Goal: Book appointment/travel/reservation

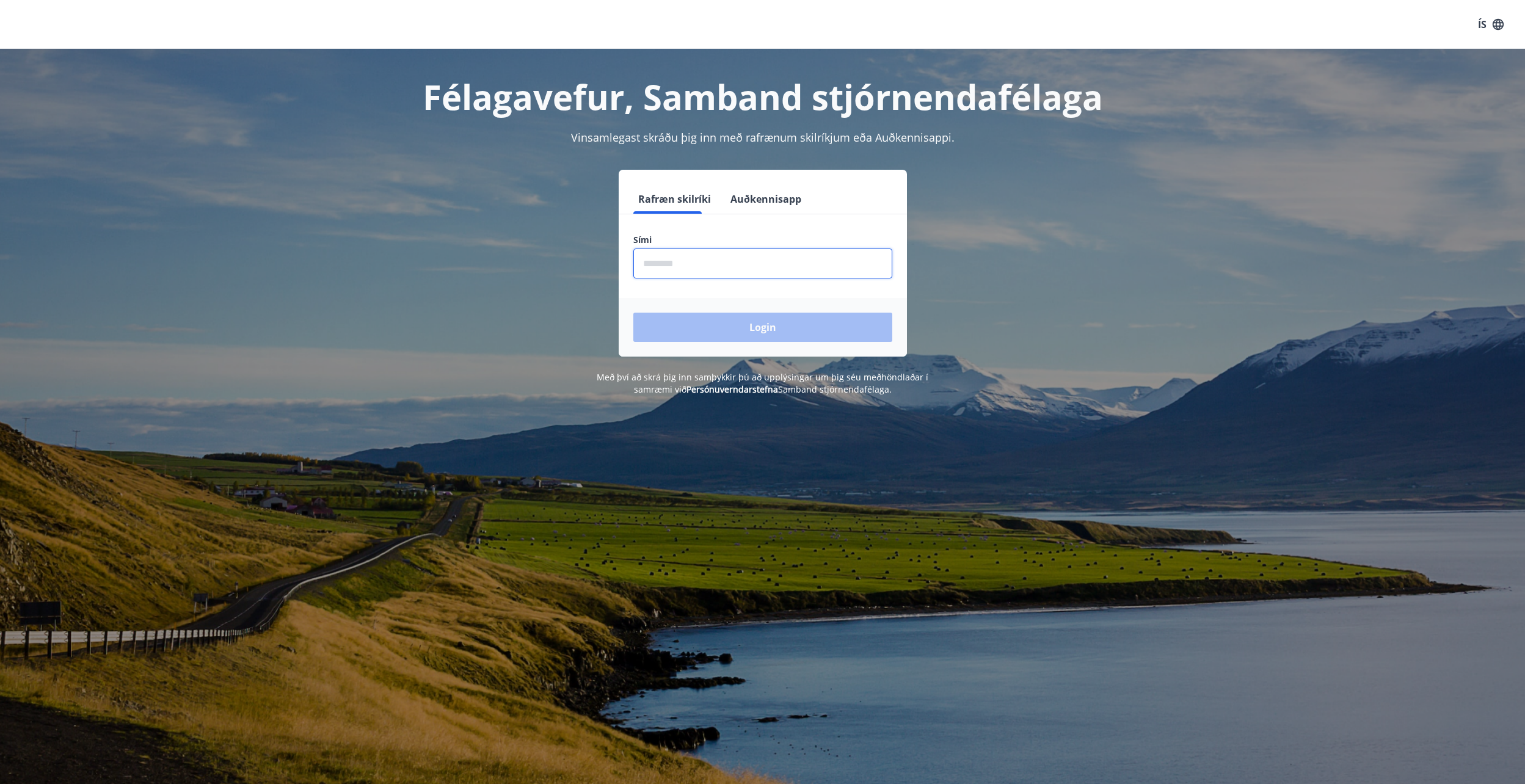
click at [689, 260] on input "phone" at bounding box center [763, 264] width 259 height 30
type input "********"
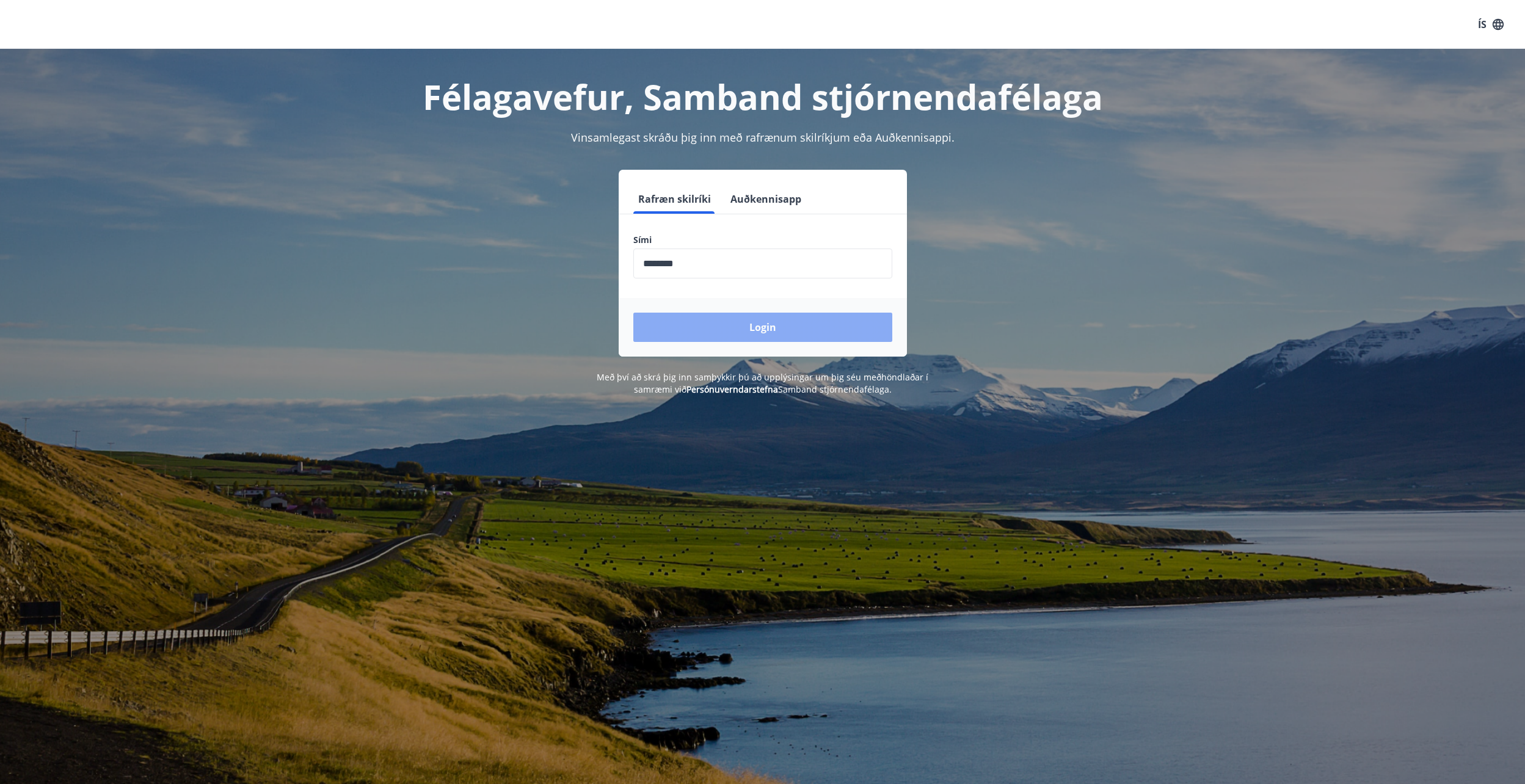
click at [717, 326] on button "Login" at bounding box center [763, 327] width 259 height 29
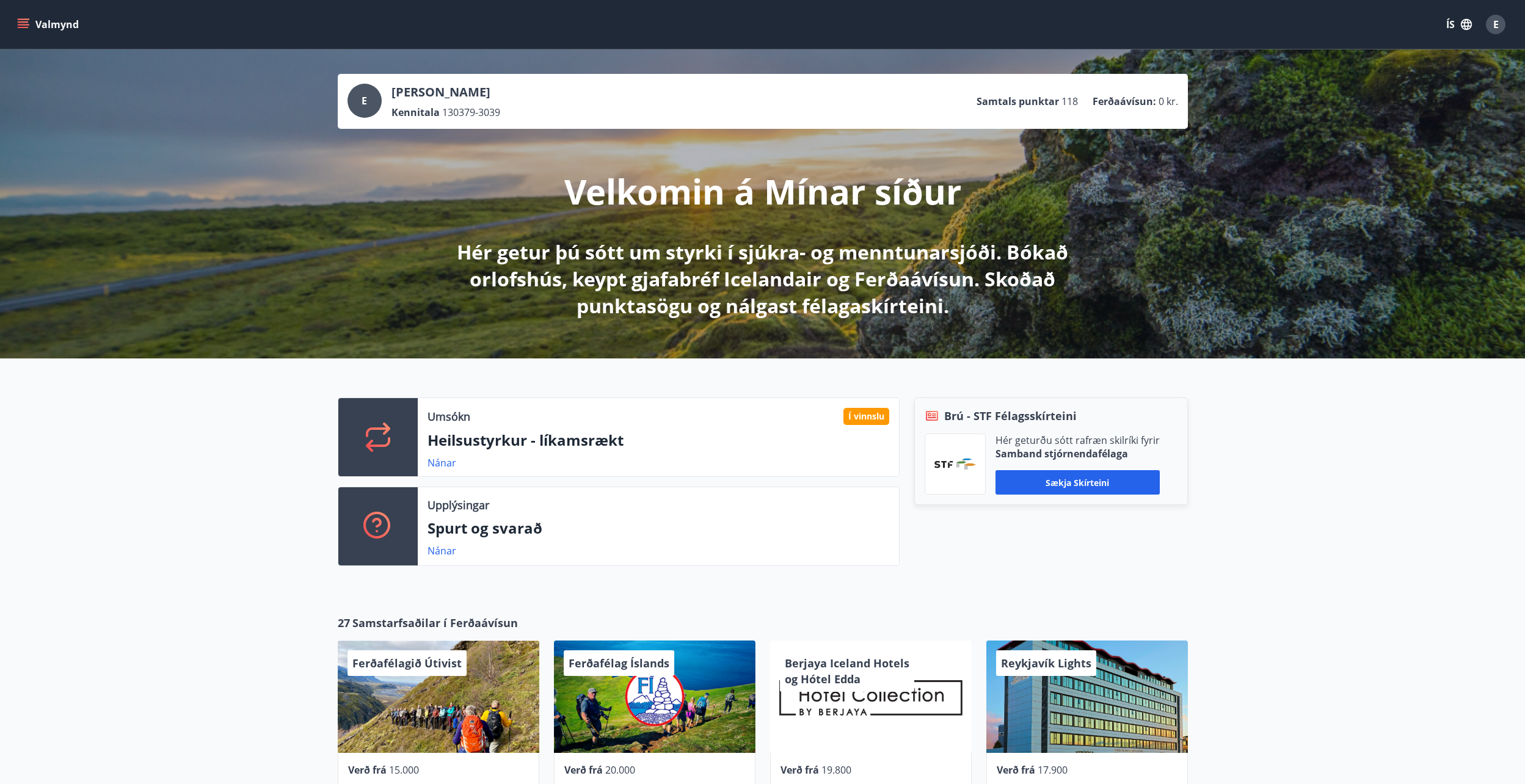
click at [5, 22] on div "Valmynd ÍS E" at bounding box center [762, 24] width 1525 height 49
click at [30, 21] on button "Valmynd" at bounding box center [50, 24] width 69 height 22
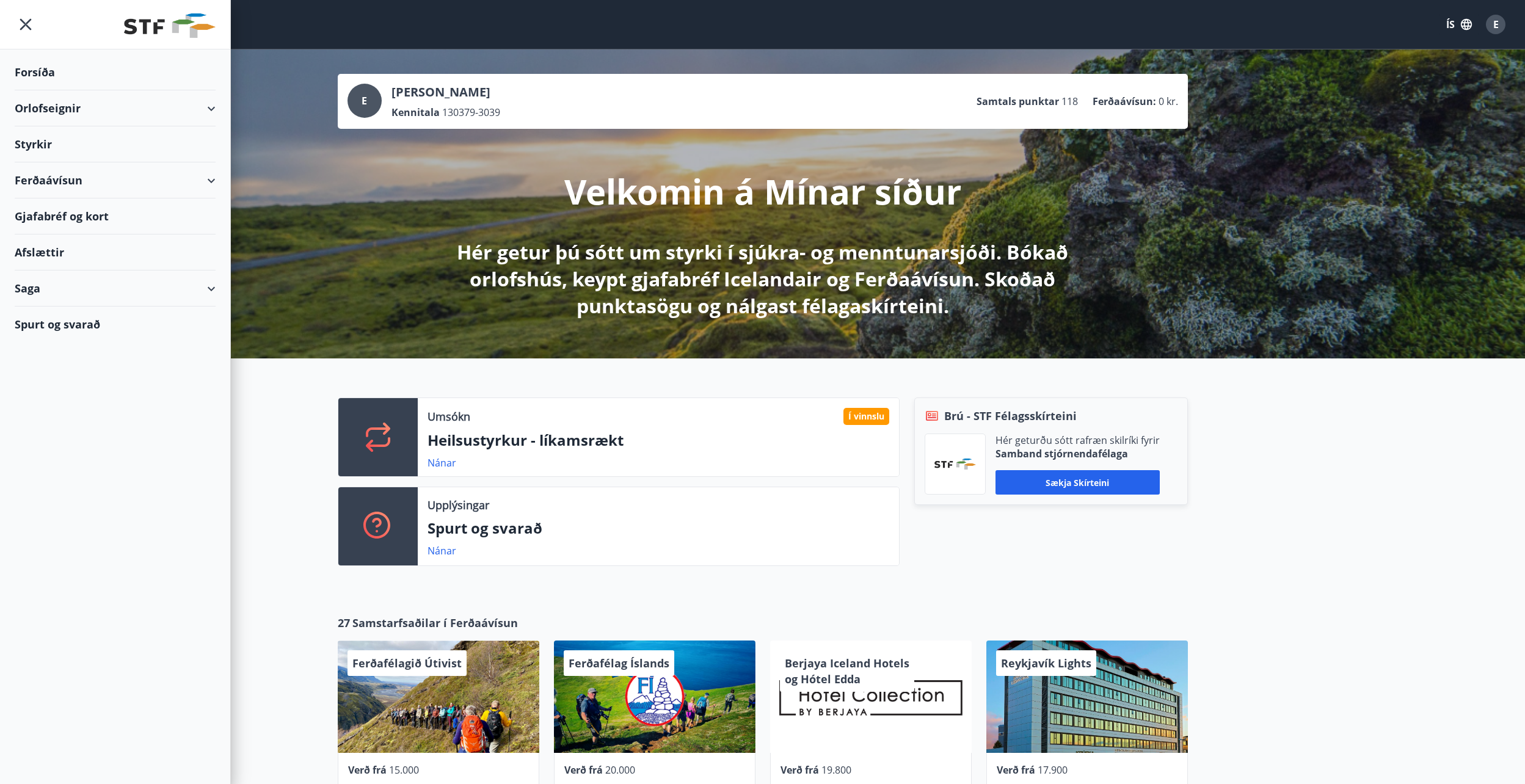
click at [51, 113] on div "Orlofseignir" at bounding box center [115, 108] width 201 height 36
click at [52, 158] on div "Bókunardagatal" at bounding box center [115, 165] width 181 height 26
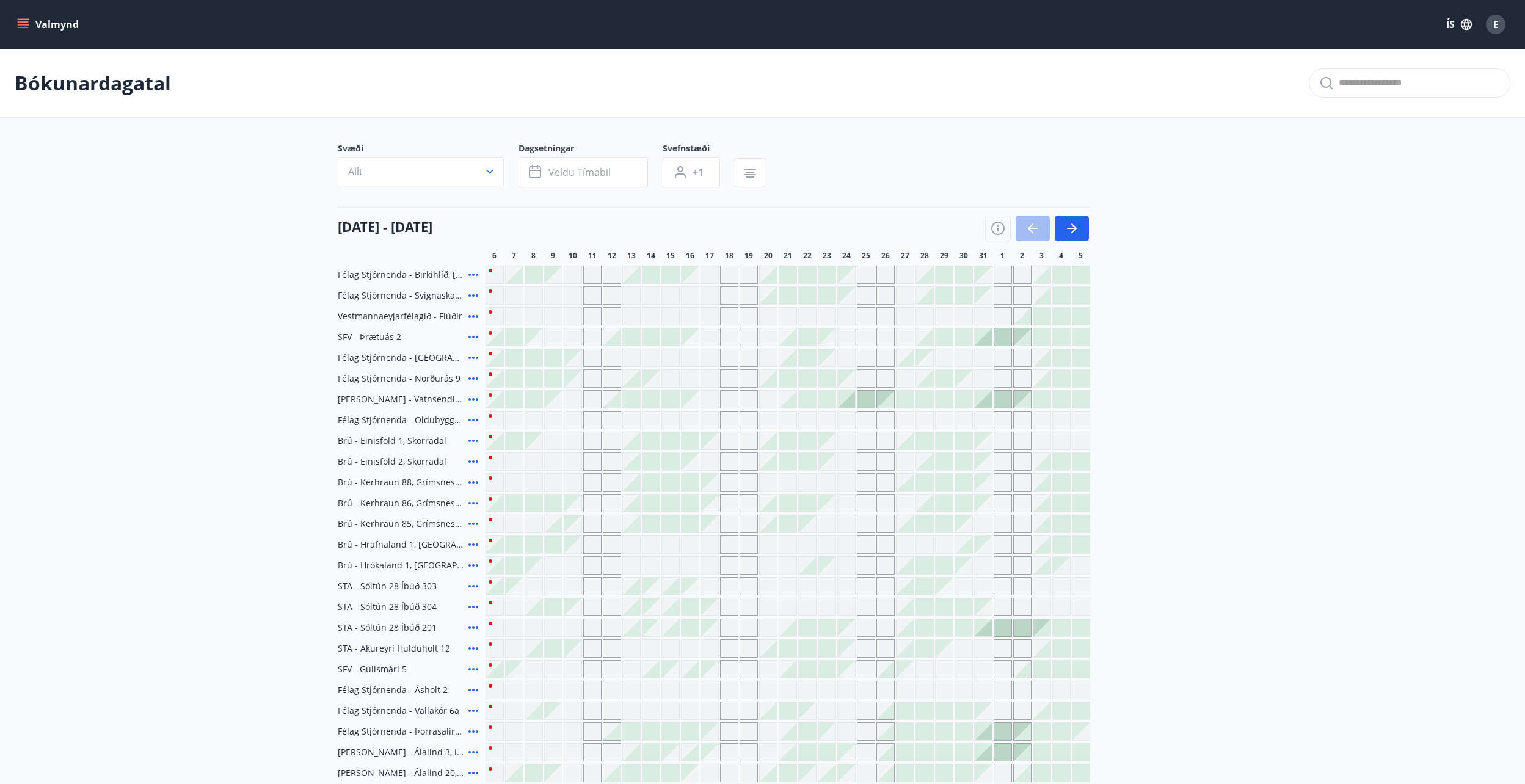
click at [476, 181] on button "Allt" at bounding box center [421, 171] width 166 height 29
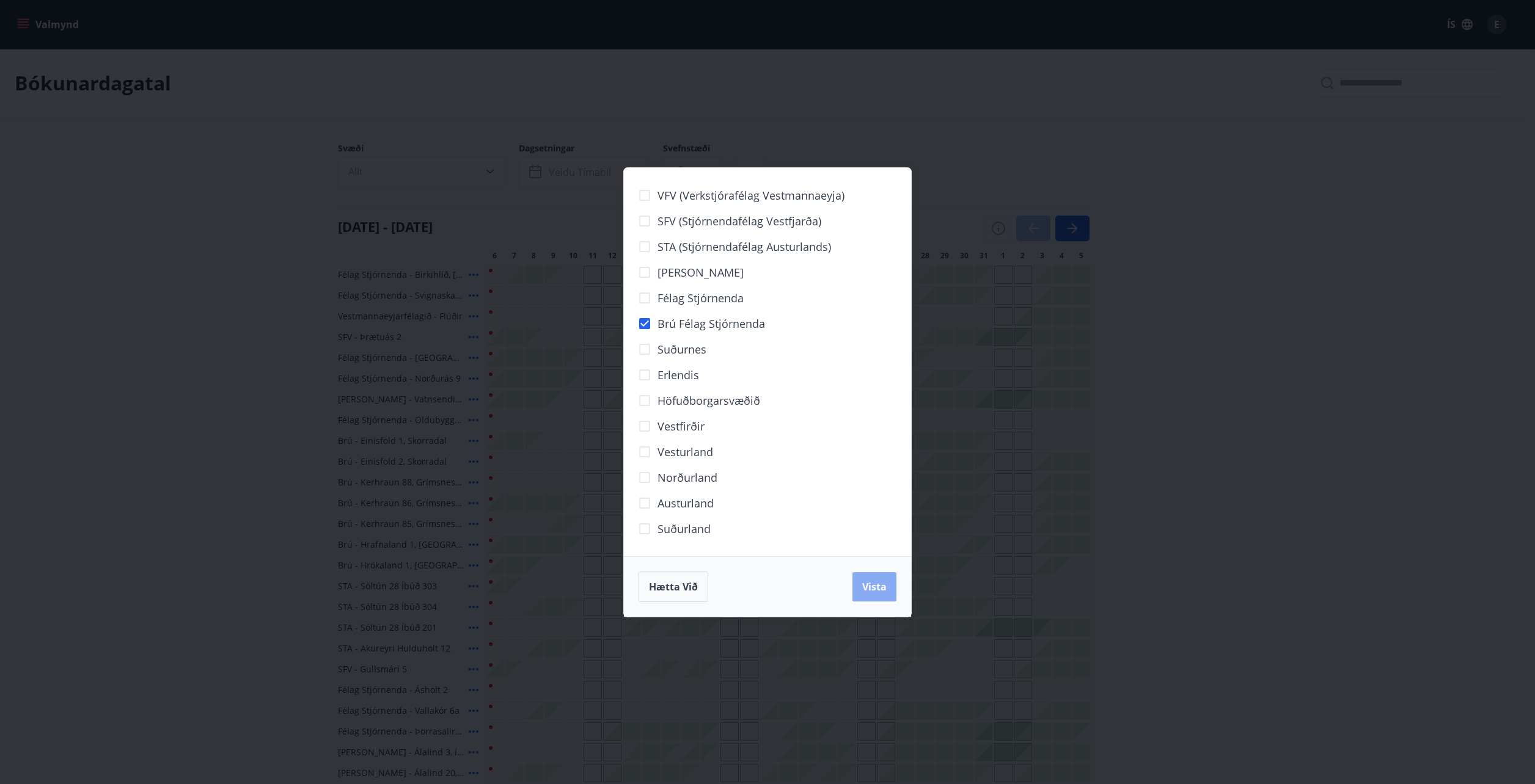
click at [876, 587] on span "Vista" at bounding box center [875, 587] width 25 height 13
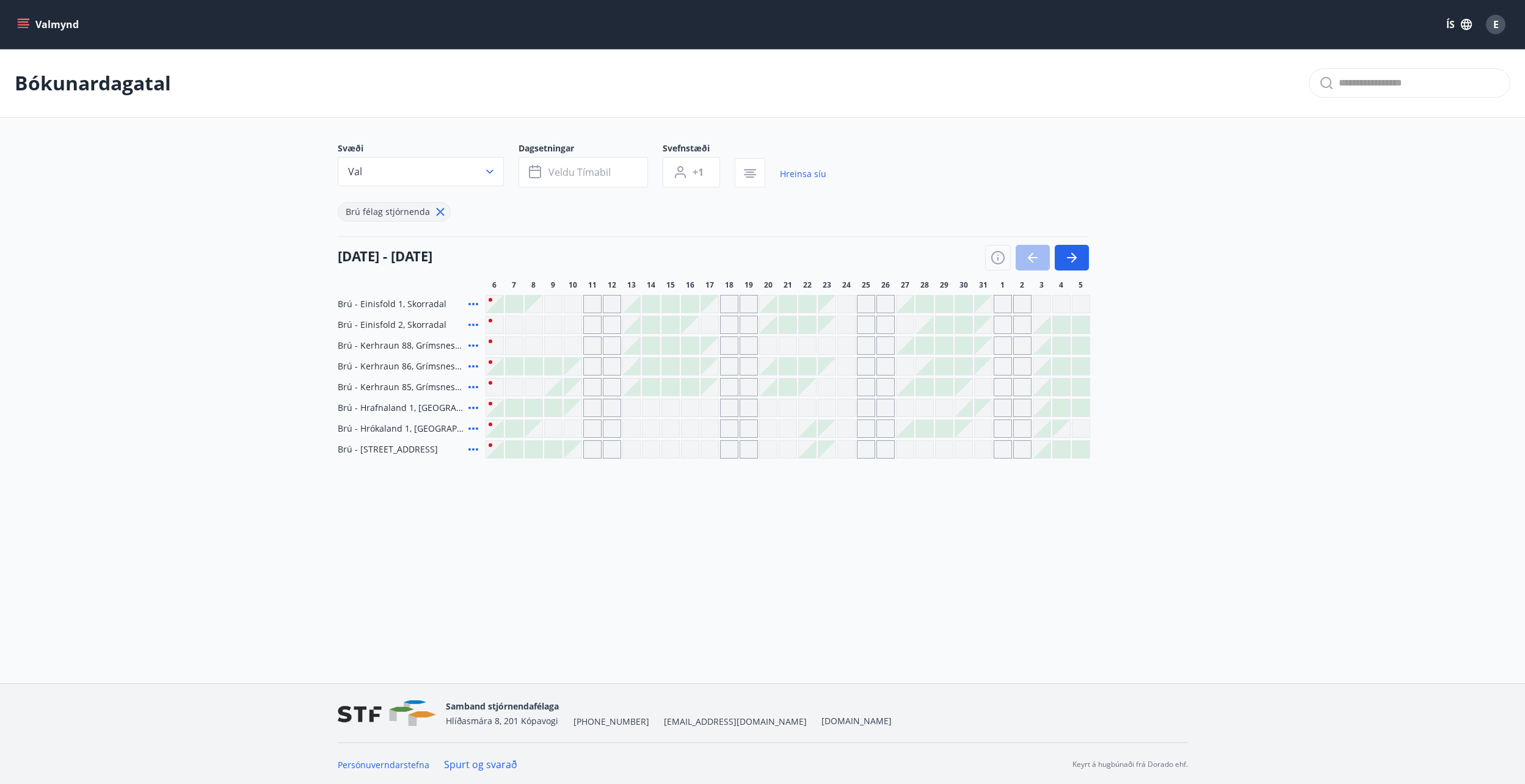
click at [544, 307] on div "Gráir dagar eru ekki bókanlegir" at bounding box center [553, 304] width 19 height 19
click at [21, 16] on button "Valmynd" at bounding box center [50, 24] width 69 height 22
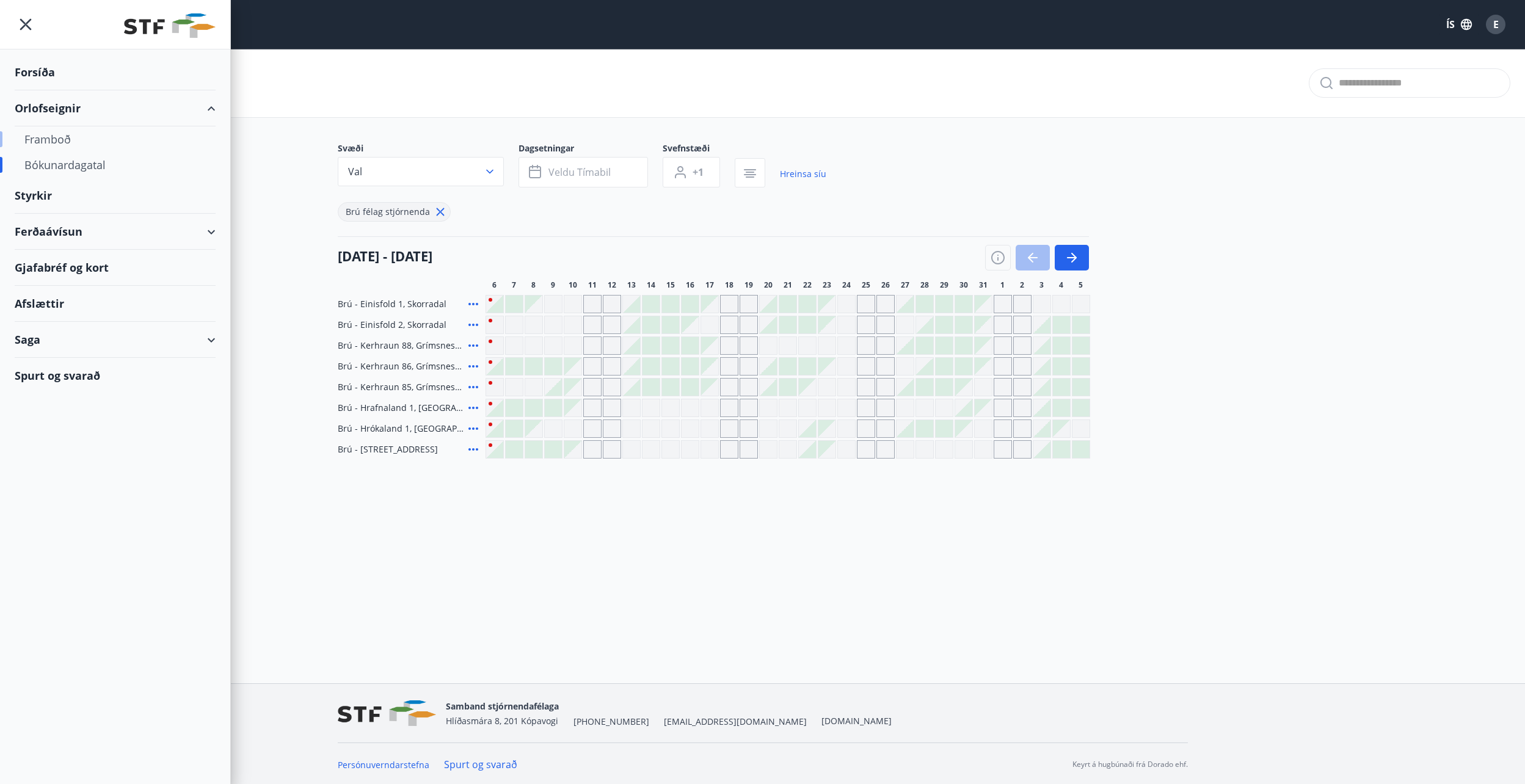
click at [66, 144] on div "Framboð" at bounding box center [115, 139] width 181 height 26
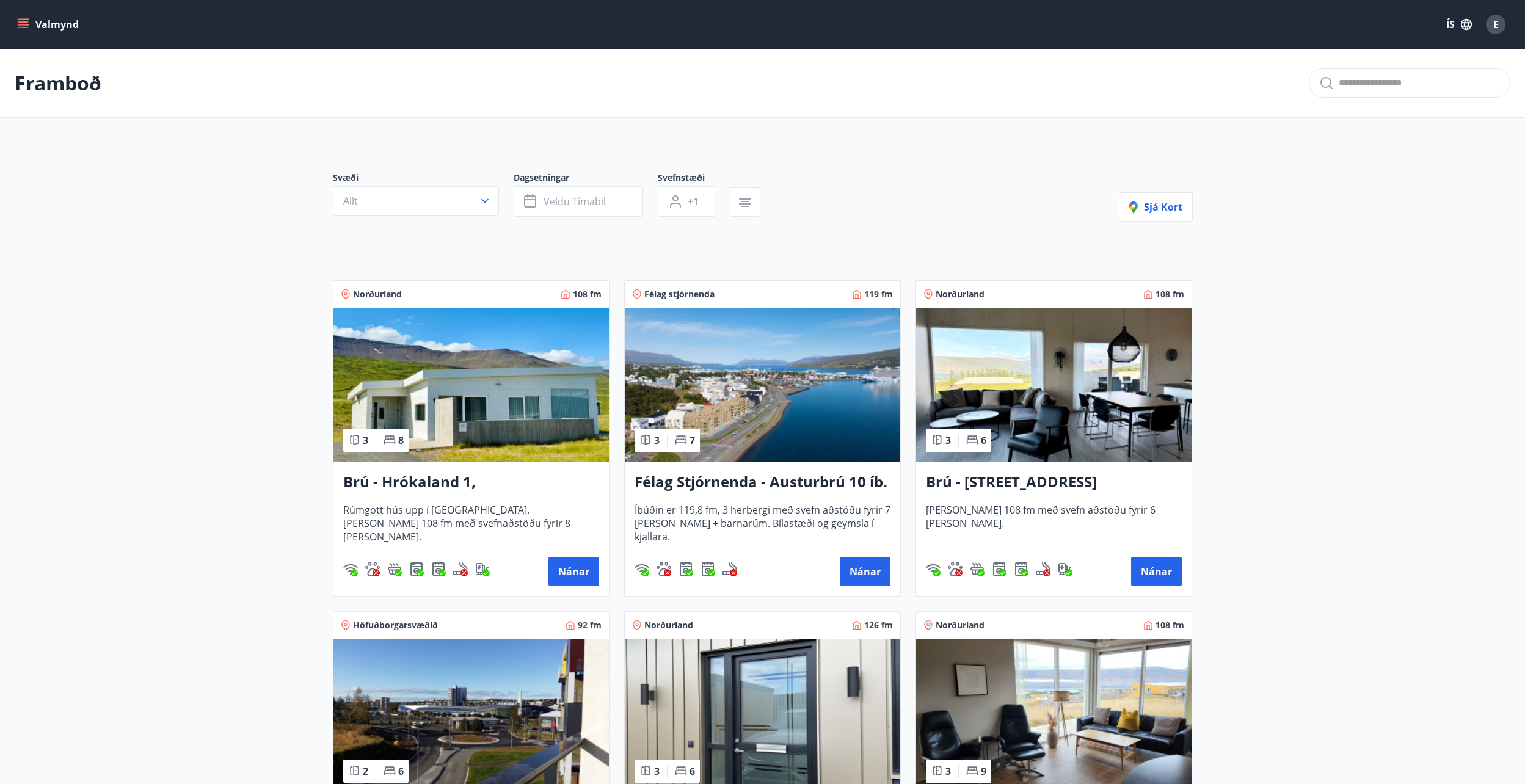
click at [30, 22] on button "Valmynd" at bounding box center [50, 24] width 69 height 22
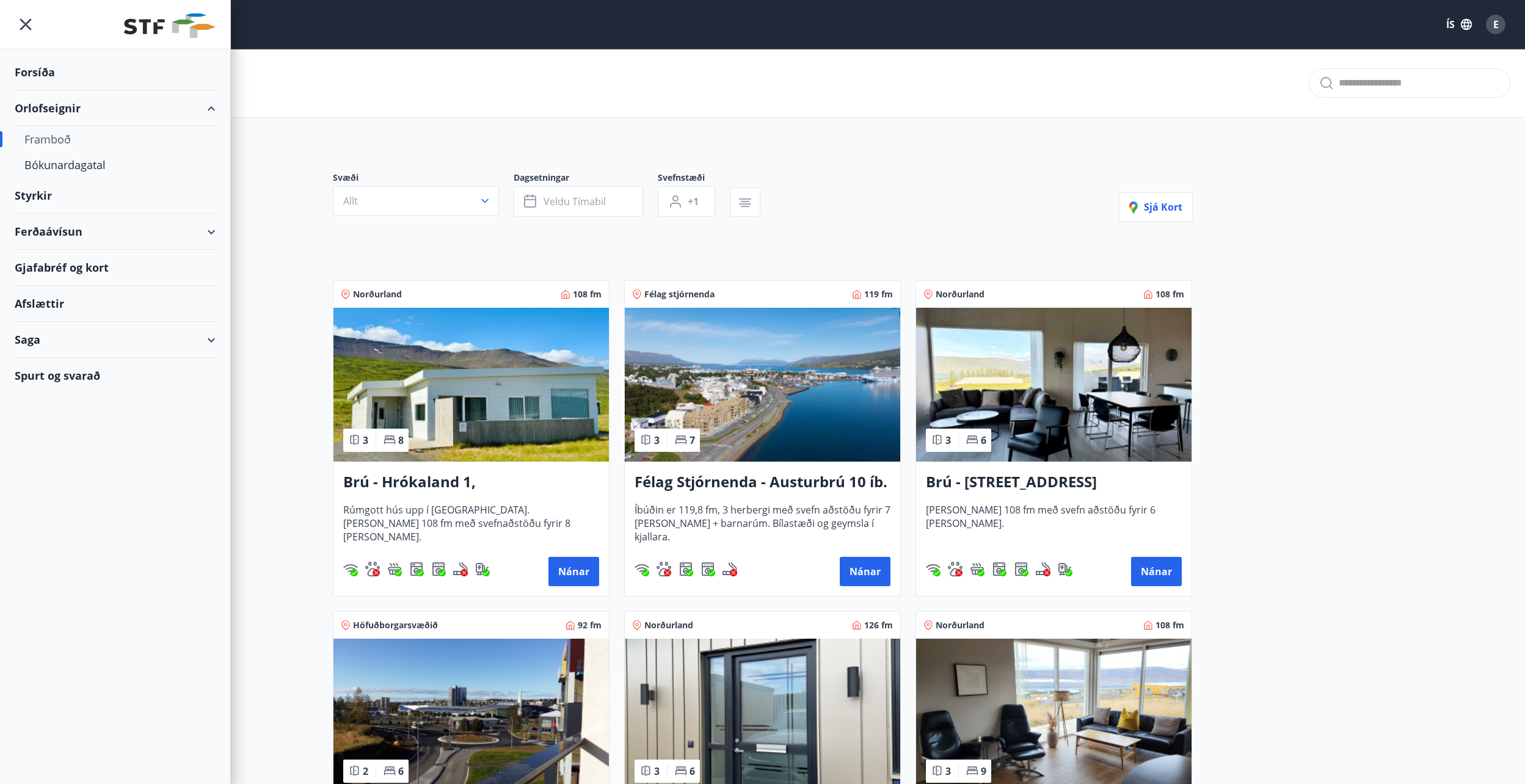
click at [36, 334] on div "Saga" at bounding box center [115, 340] width 201 height 36
click at [39, 391] on div "Bókanir" at bounding box center [115, 396] width 181 height 26
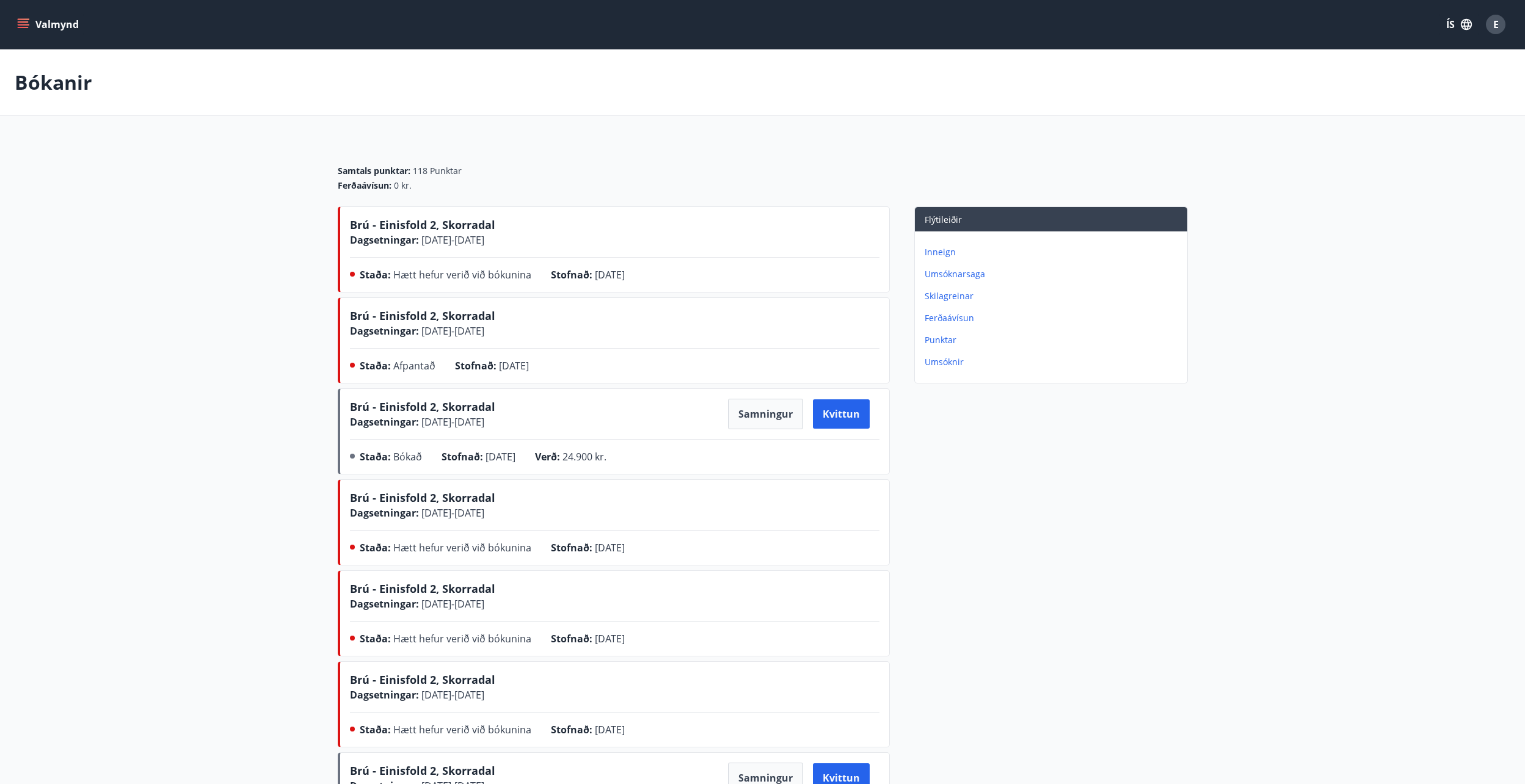
click at [944, 316] on p "Ferðaávísun" at bounding box center [1053, 319] width 258 height 12
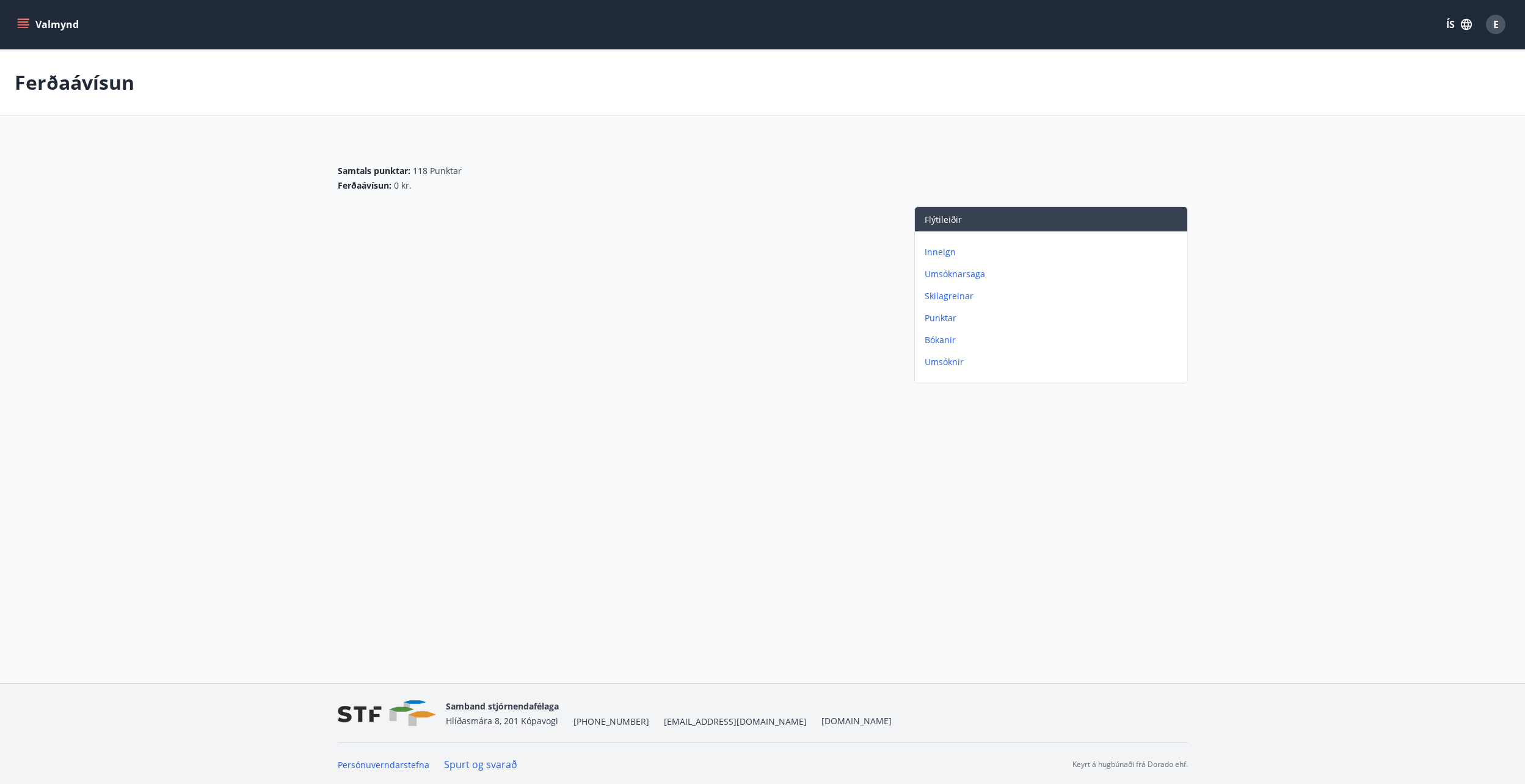
click at [943, 253] on p "Inneign" at bounding box center [1053, 252] width 258 height 12
click at [21, 27] on icon "menu" at bounding box center [23, 27] width 11 height 1
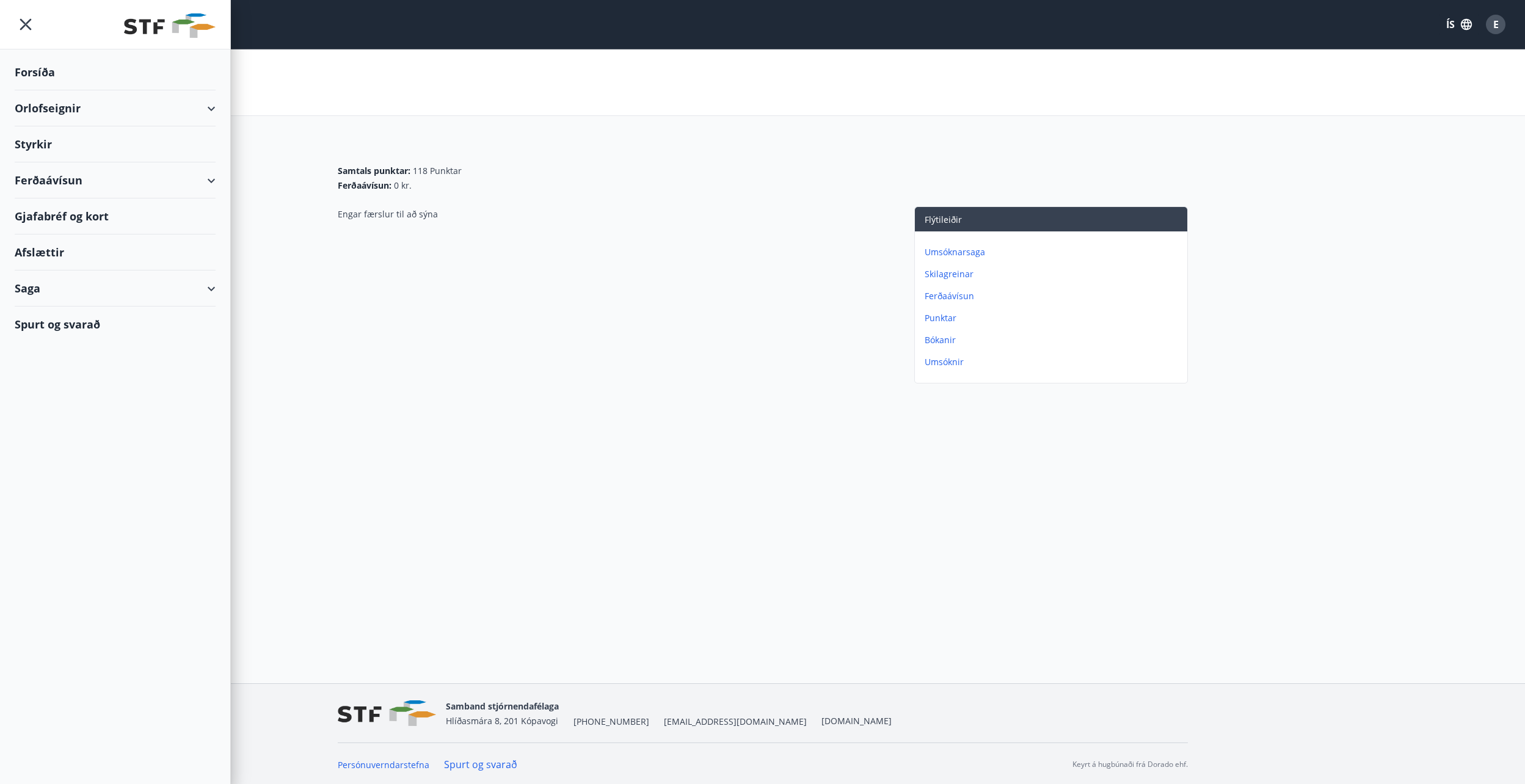
click at [29, 114] on div "Orlofseignir" at bounding box center [115, 108] width 201 height 36
click at [37, 137] on div "Framboð" at bounding box center [115, 139] width 181 height 26
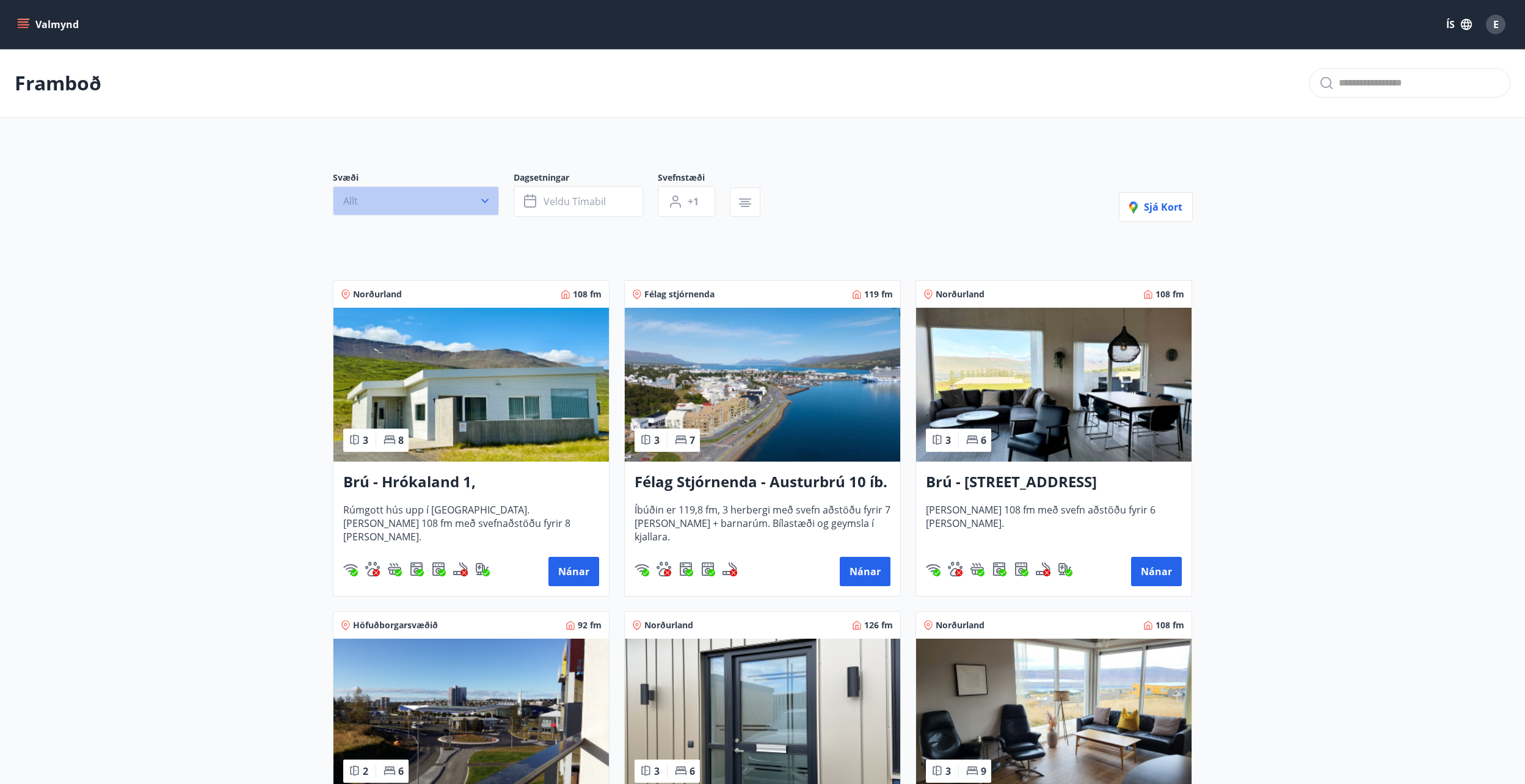
click at [430, 202] on button "Allt" at bounding box center [416, 200] width 166 height 29
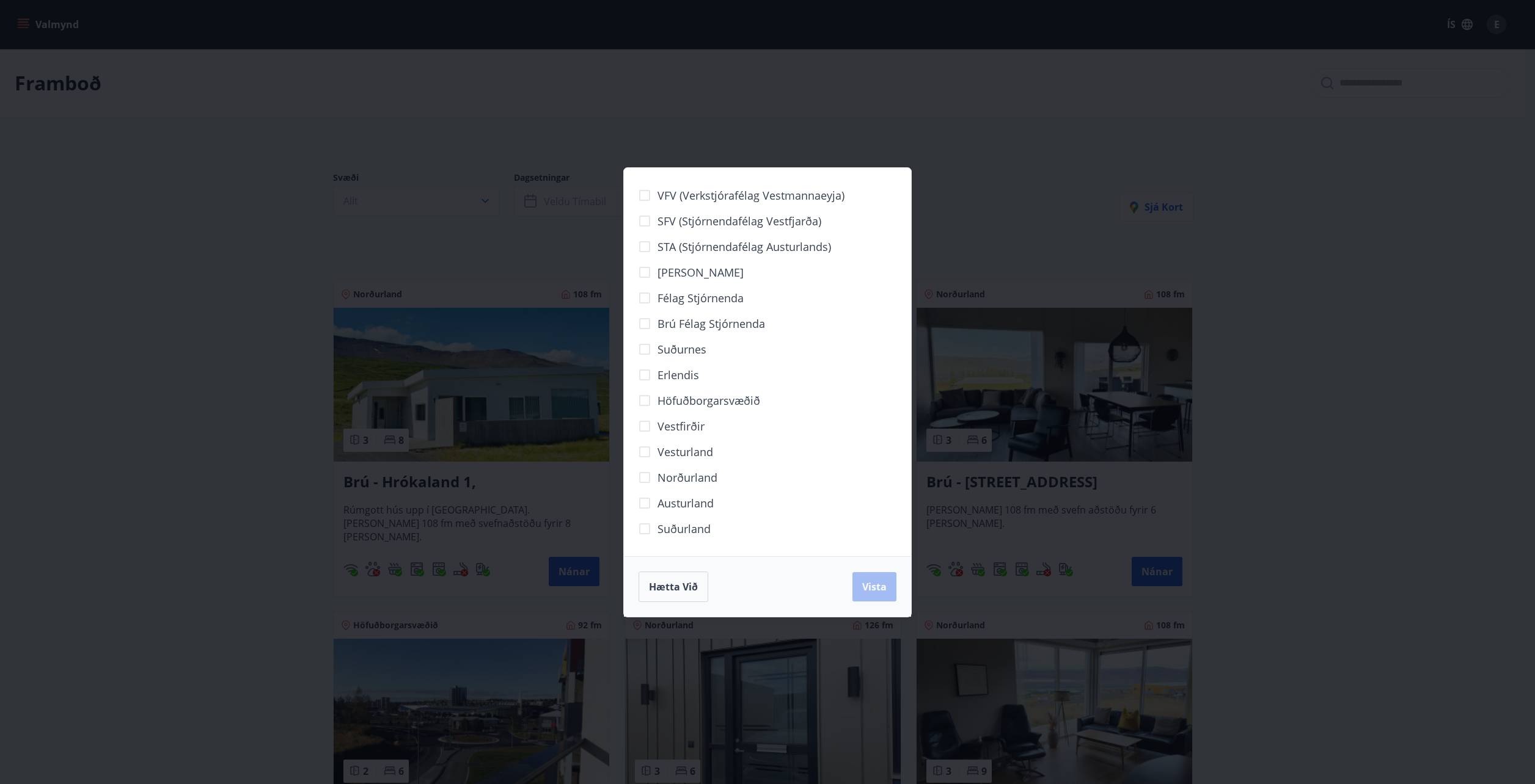
click at [666, 330] on span "Brú félag stjórnenda" at bounding box center [711, 324] width 107 height 16
click at [870, 594] on button "Vista" at bounding box center [875, 587] width 44 height 29
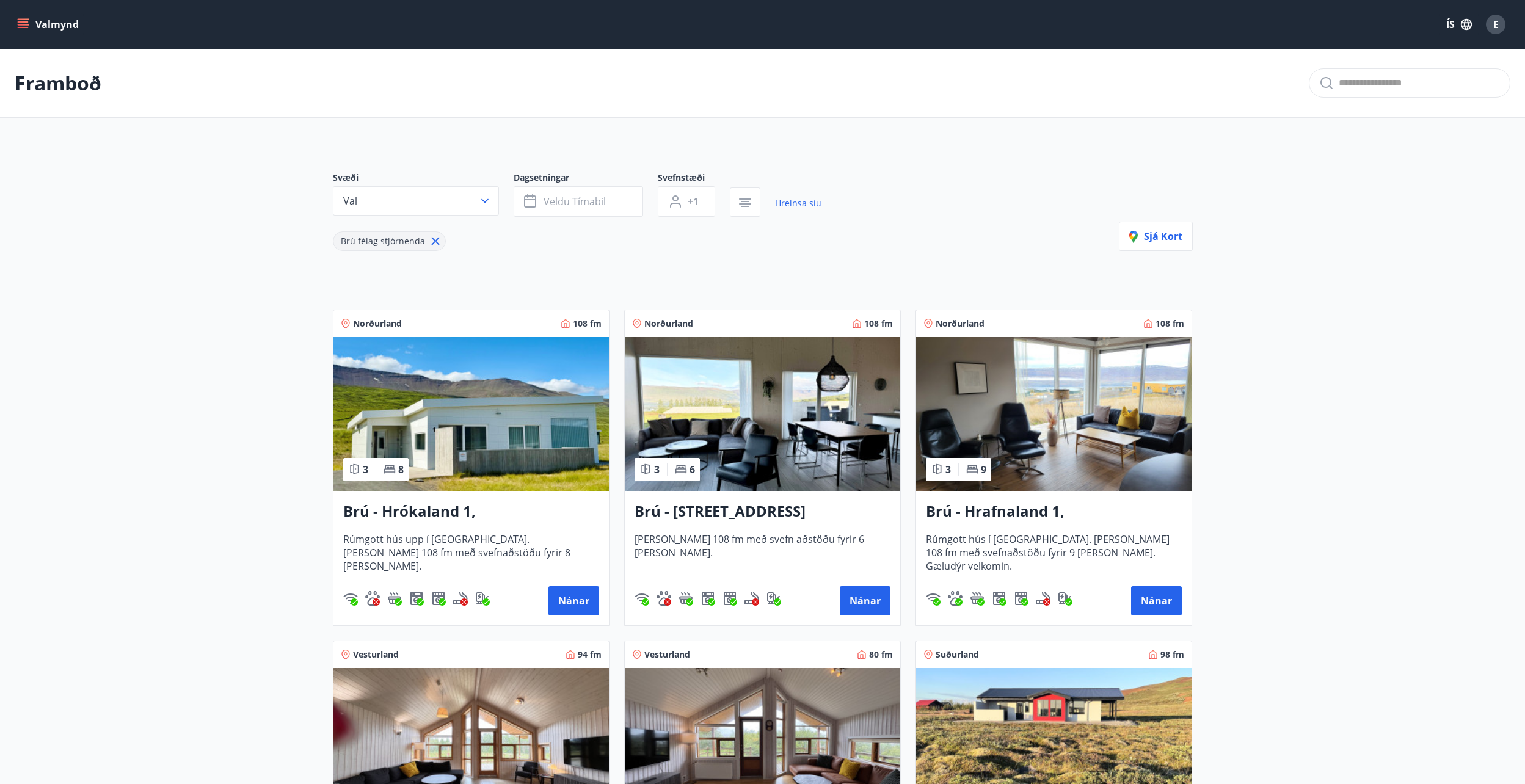
click at [42, 24] on button "Valmynd" at bounding box center [50, 24] width 69 height 22
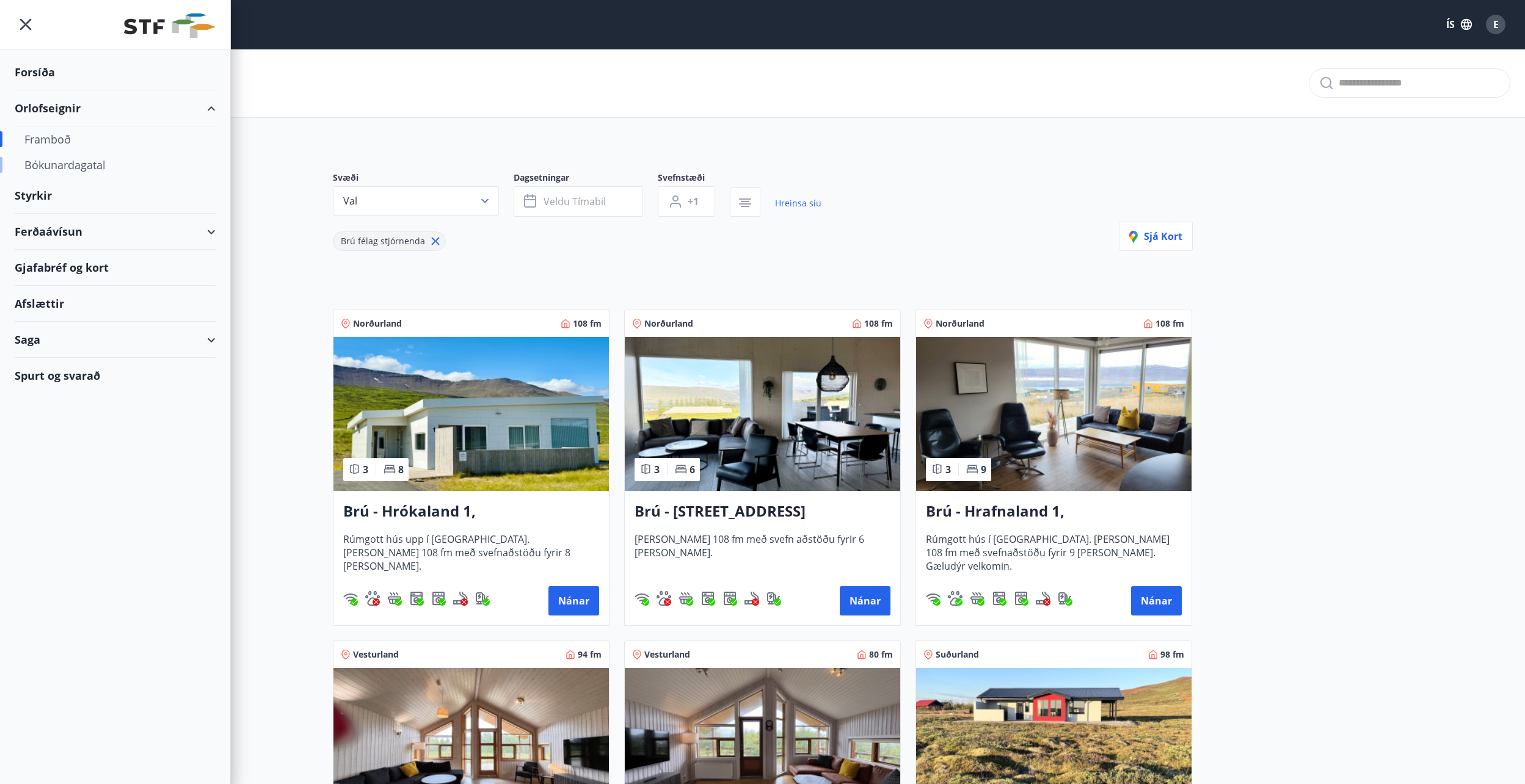
click at [40, 165] on div "Bókunardagatal" at bounding box center [115, 165] width 181 height 26
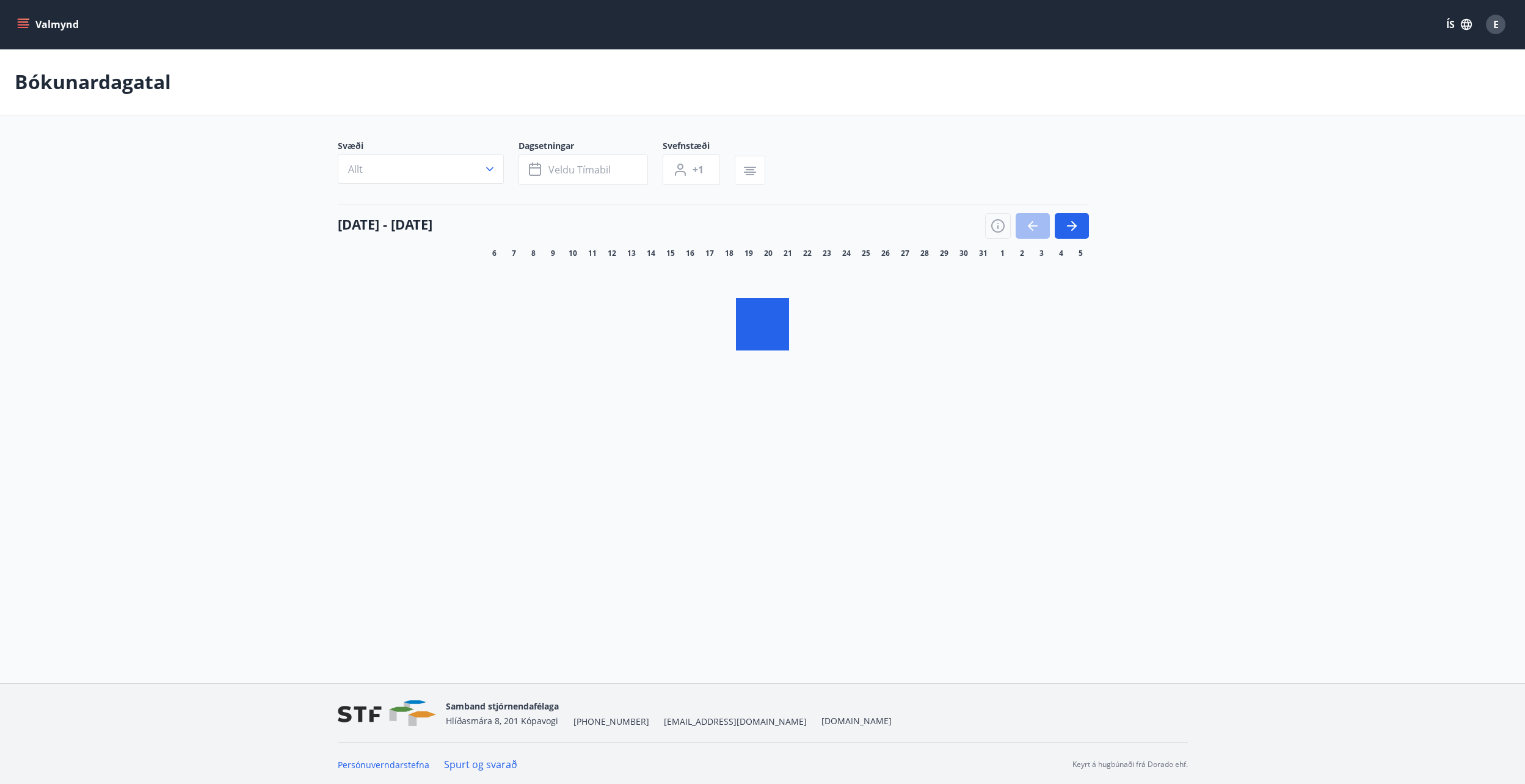
click at [415, 168] on button "Allt" at bounding box center [421, 169] width 166 height 29
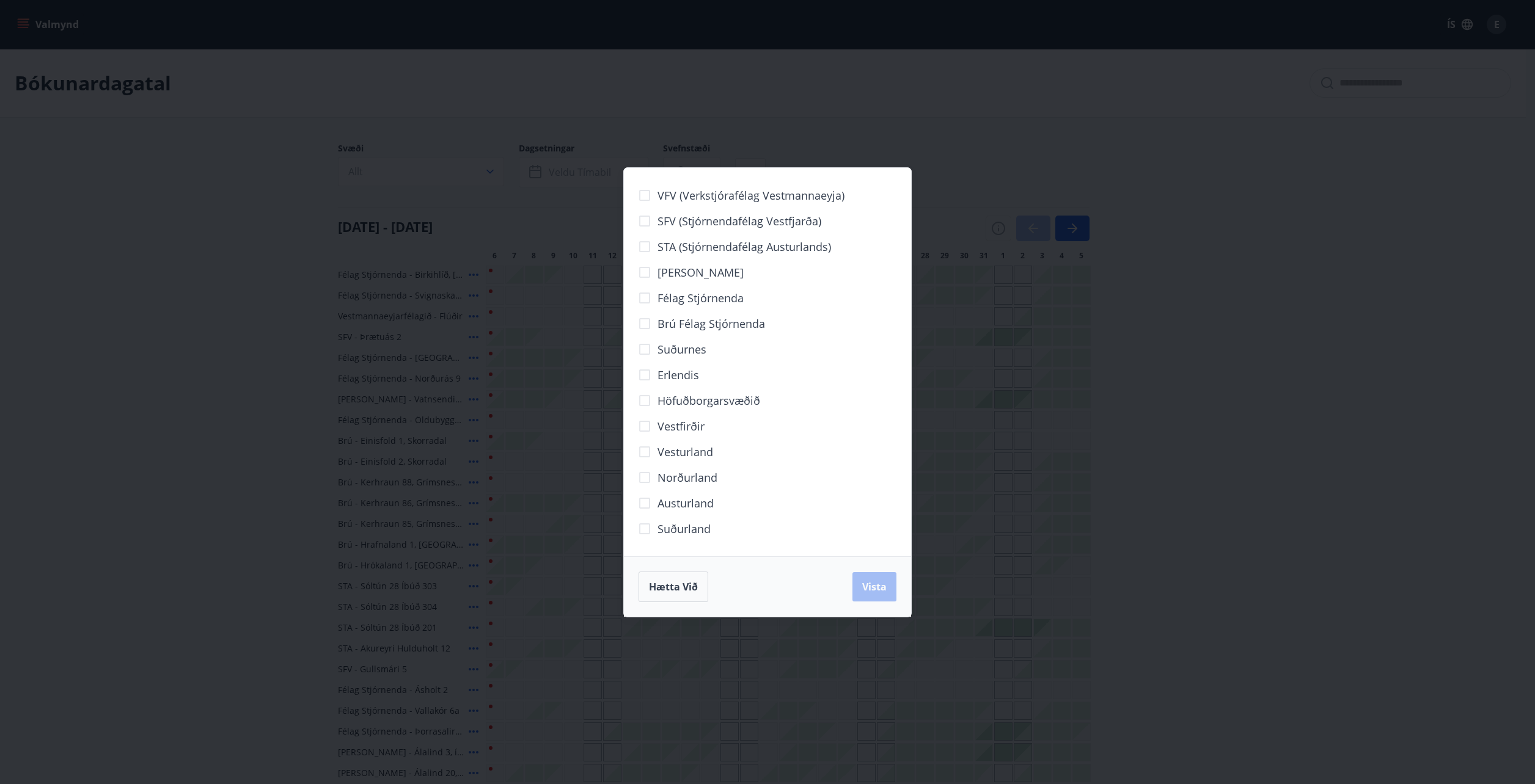
click at [658, 327] on span "Brú félag stjórnenda" at bounding box center [711, 324] width 107 height 16
click at [865, 588] on span "Vista" at bounding box center [875, 587] width 25 height 13
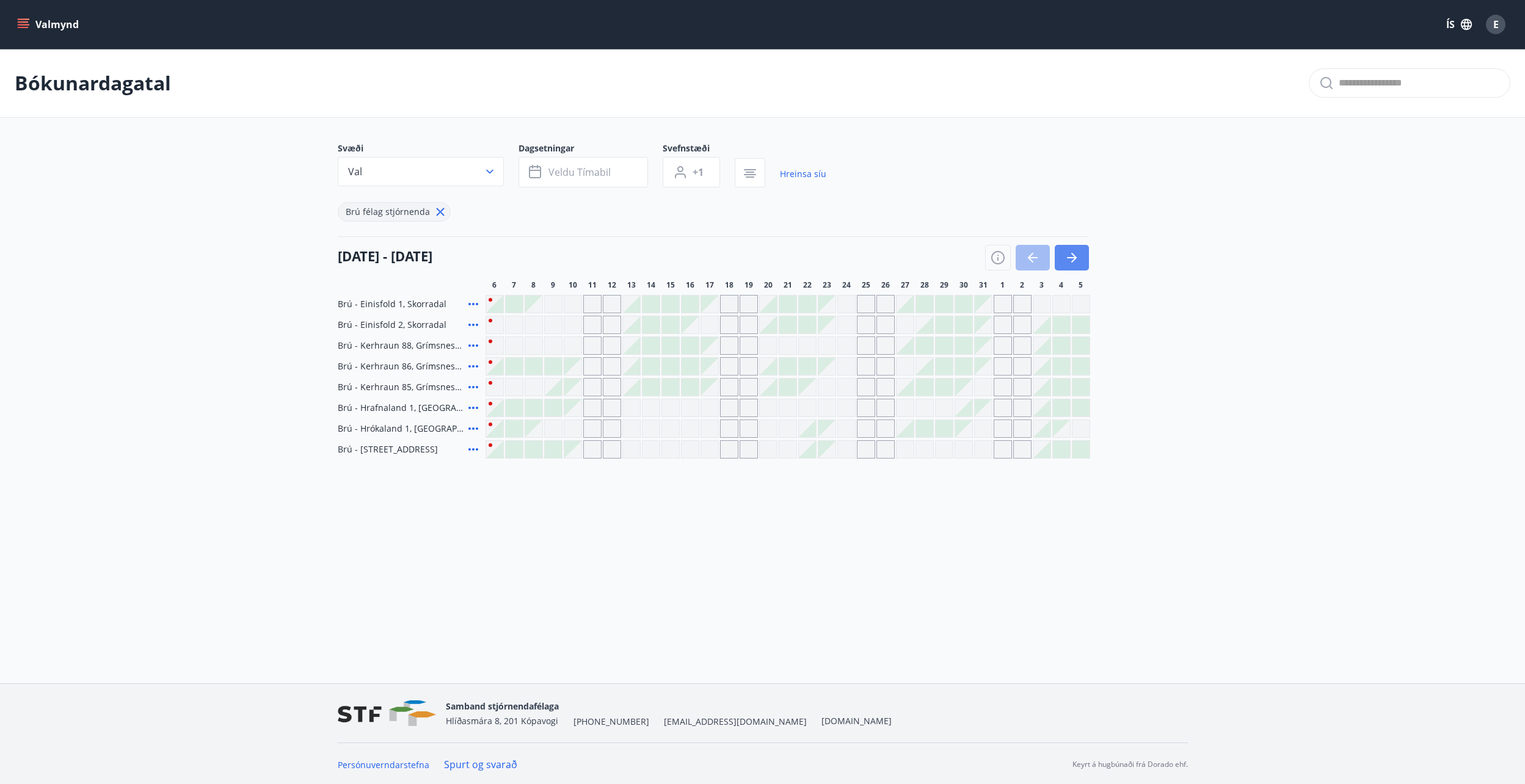
click at [1067, 261] on icon "button" at bounding box center [1072, 257] width 15 height 15
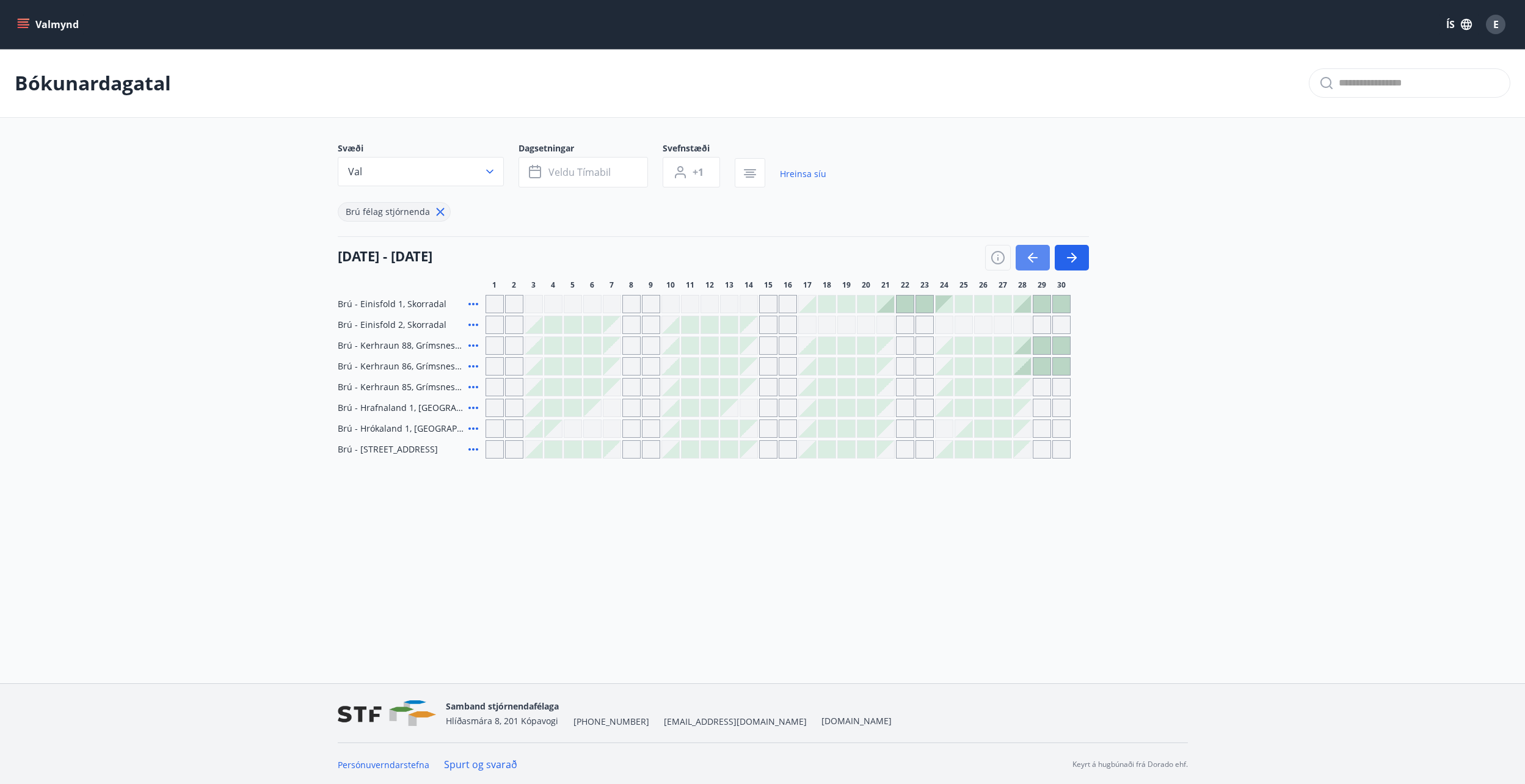
click at [1036, 260] on icon "button" at bounding box center [1033, 257] width 15 height 15
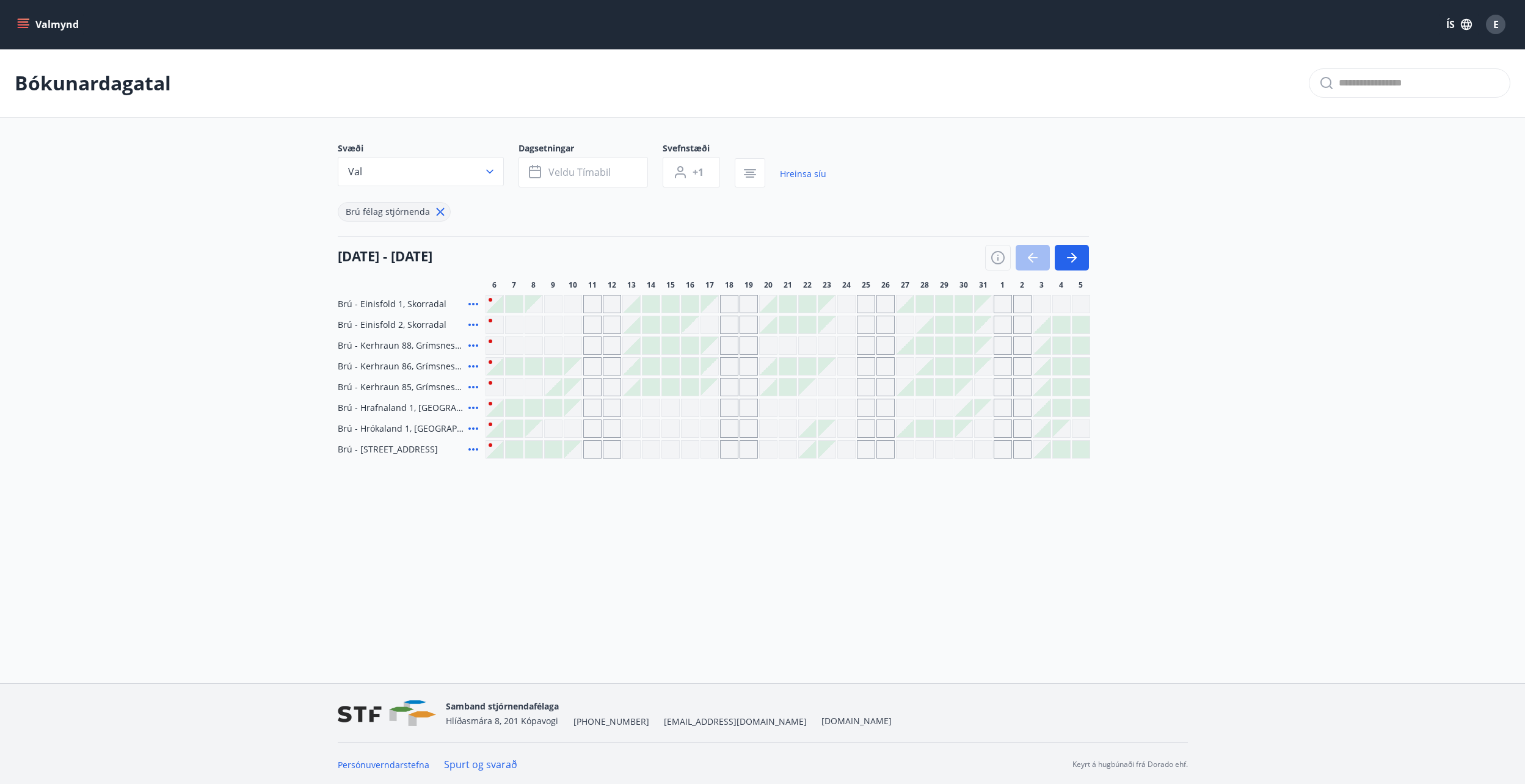
click at [1000, 304] on div "Gráir dagar eru ekki bókanlegir" at bounding box center [1003, 304] width 19 height 19
click at [1074, 251] on icon "button" at bounding box center [1072, 257] width 15 height 15
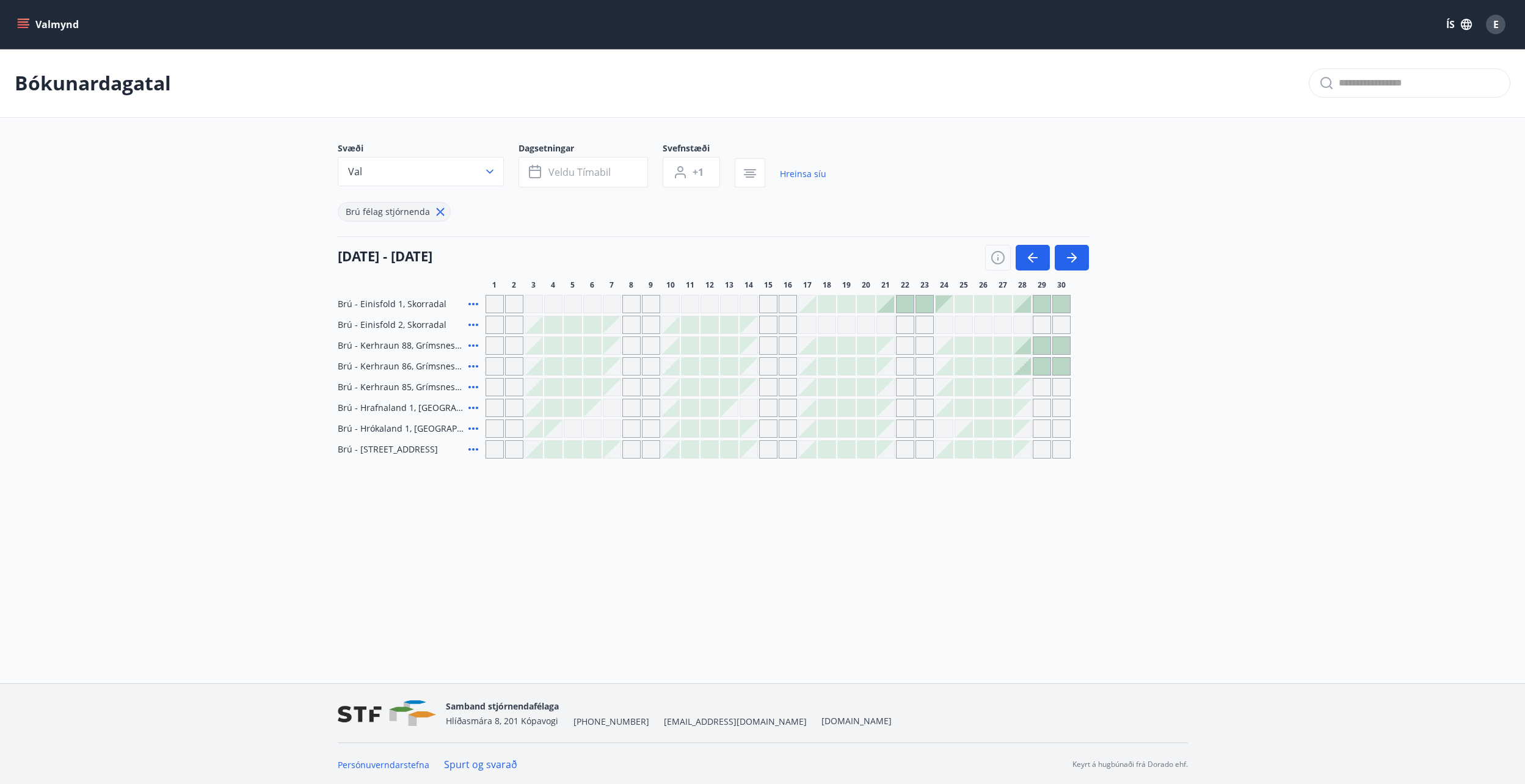
click at [882, 308] on div at bounding box center [885, 304] width 17 height 17
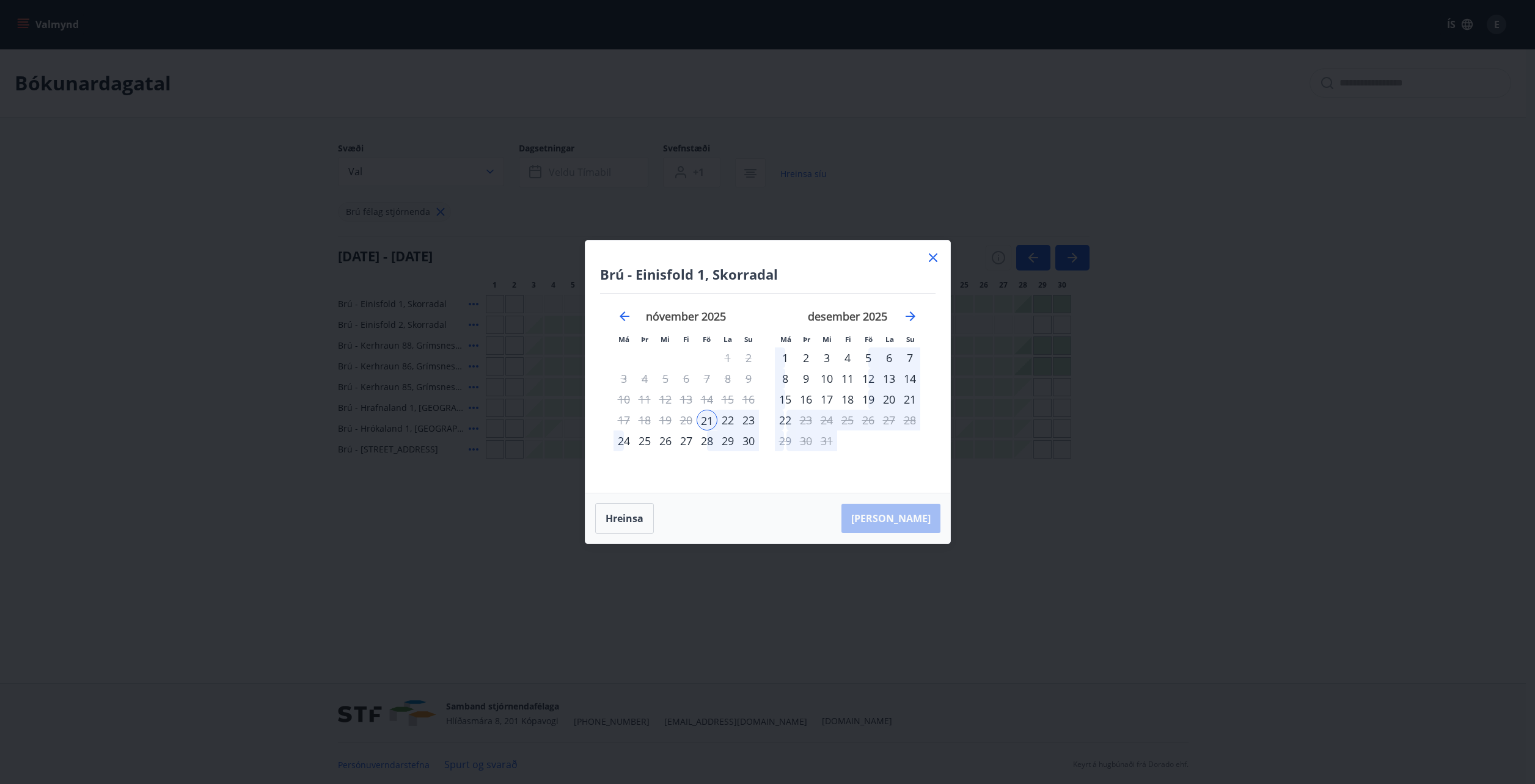
click at [617, 437] on div "24" at bounding box center [623, 441] width 20 height 20
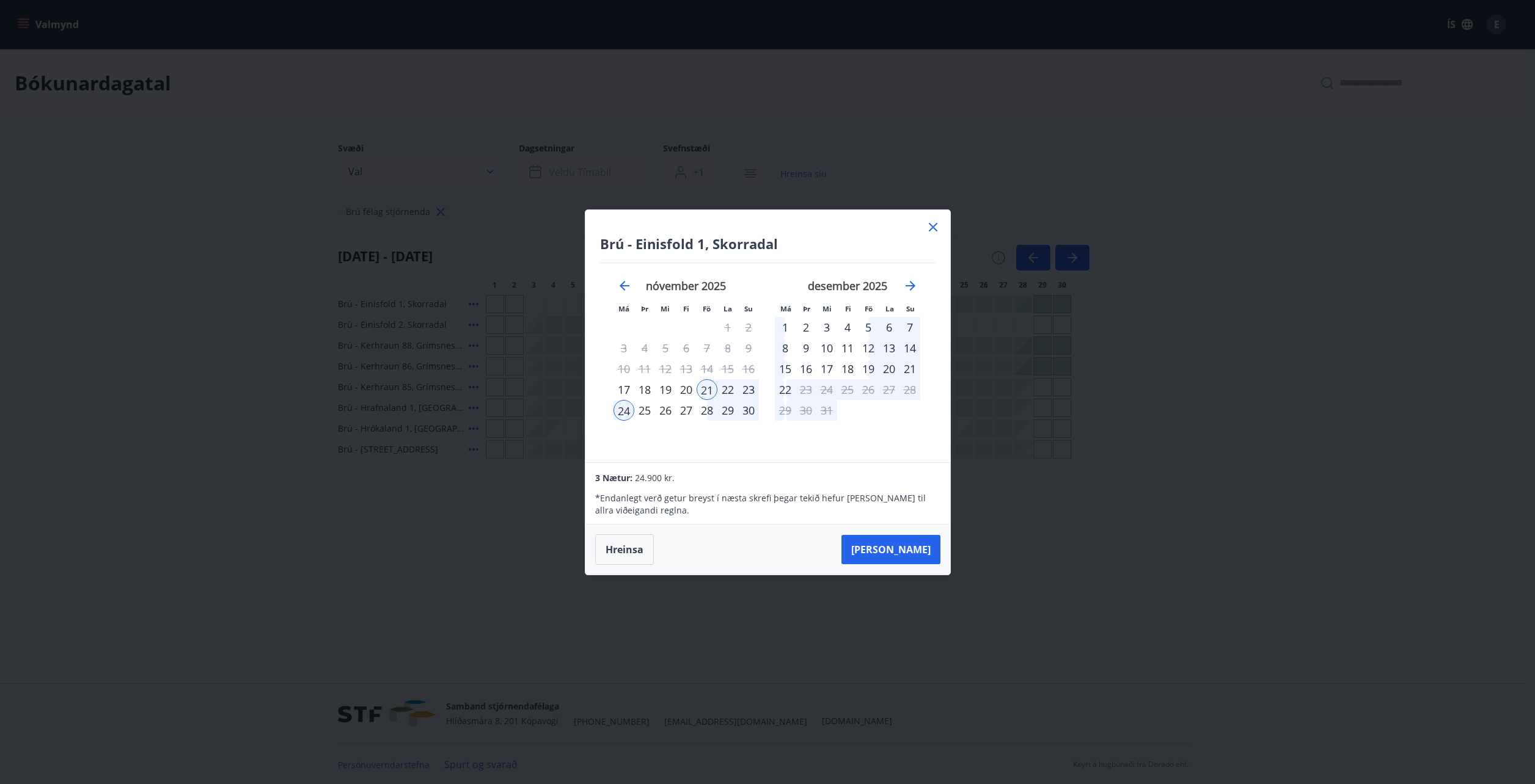
click at [868, 330] on div "5" at bounding box center [868, 327] width 20 height 20
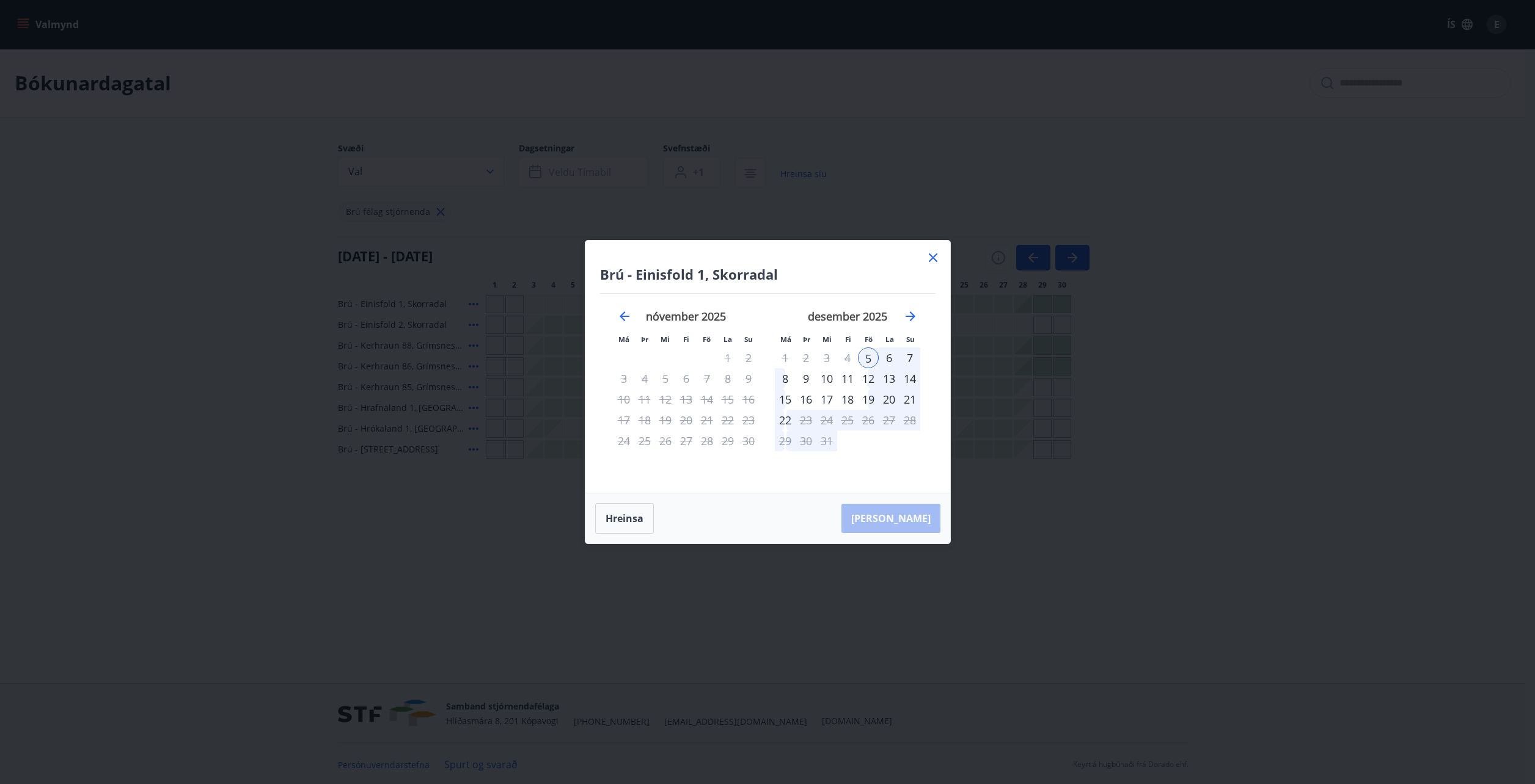
click at [775, 381] on div "8" at bounding box center [784, 378] width 20 height 20
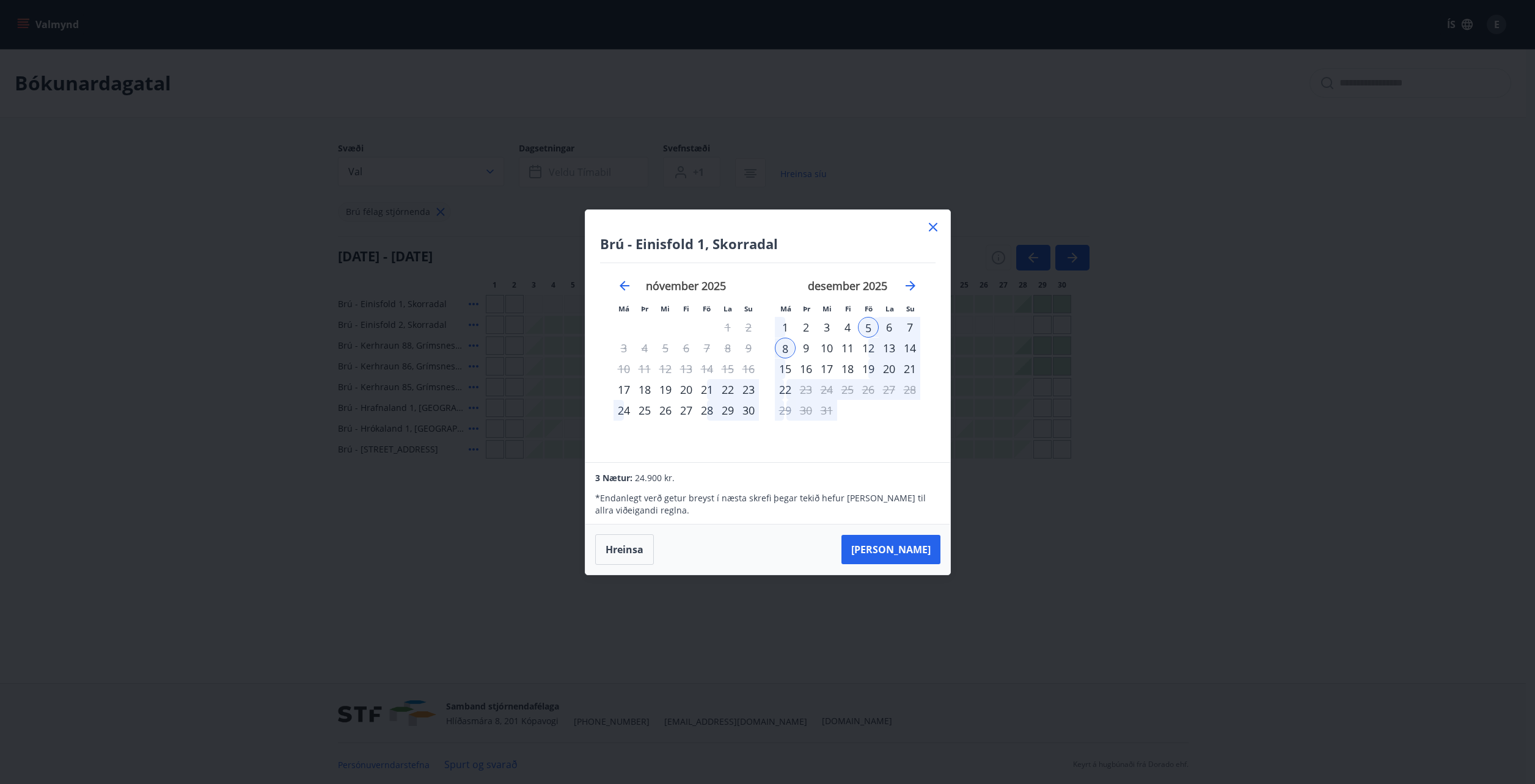
click at [729, 395] on div "22" at bounding box center [727, 389] width 20 height 20
click at [629, 410] on div "24" at bounding box center [623, 410] width 20 height 20
click at [888, 549] on button "[PERSON_NAME]" at bounding box center [891, 550] width 99 height 29
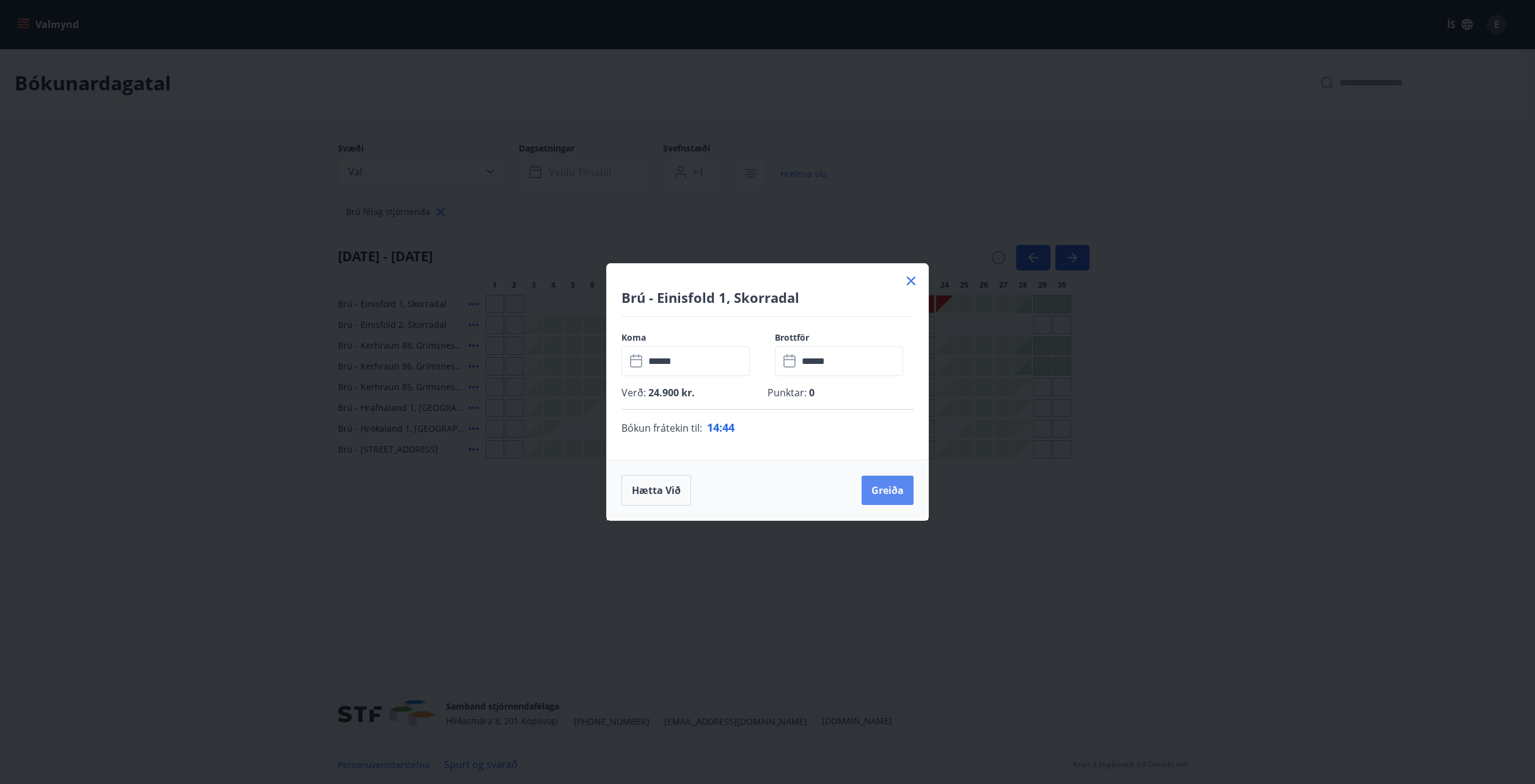
click at [904, 487] on button "Greiða" at bounding box center [887, 490] width 52 height 29
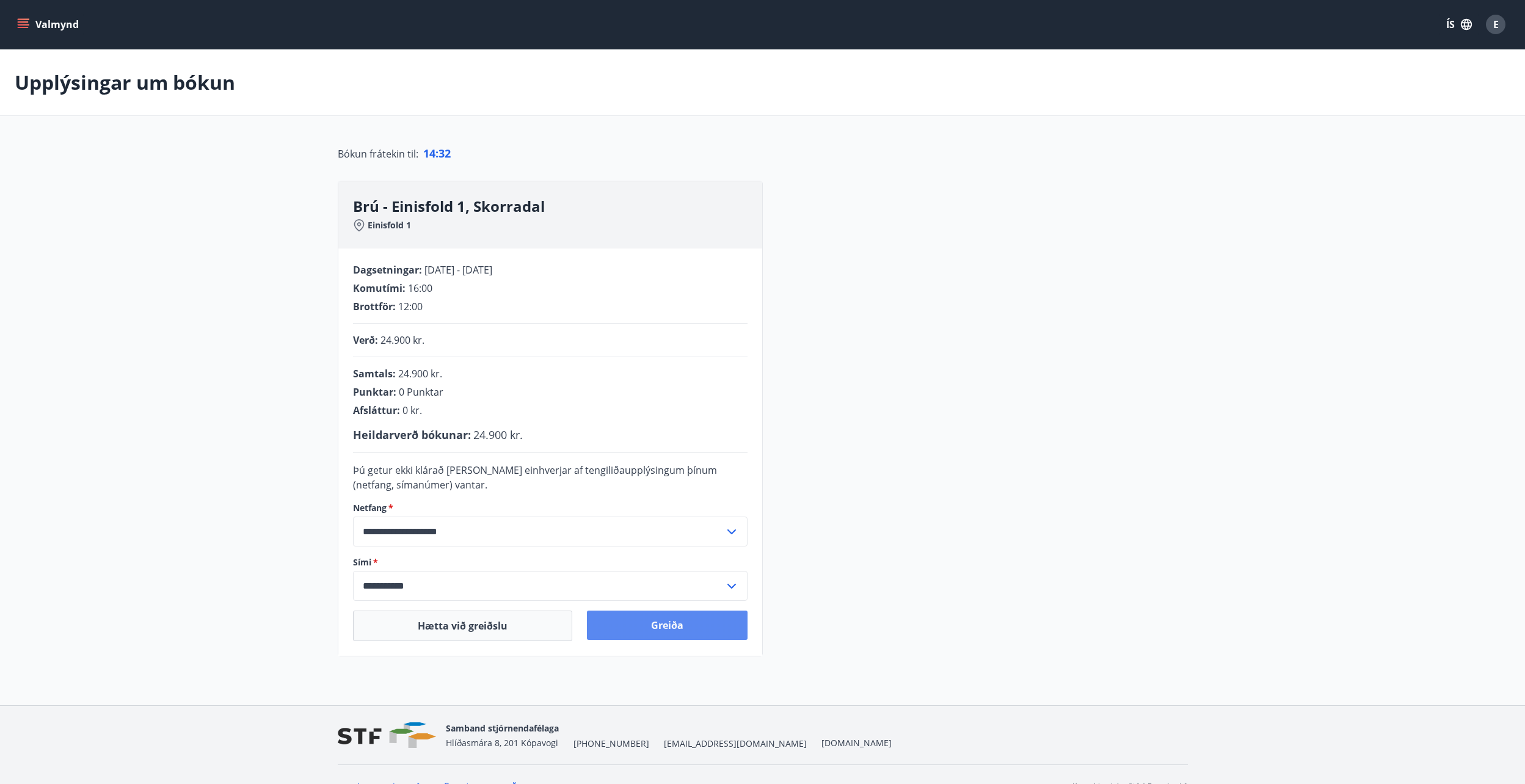
click at [658, 616] on button "Greiða" at bounding box center [667, 625] width 161 height 29
